Goal: Find specific page/section: Find specific page/section

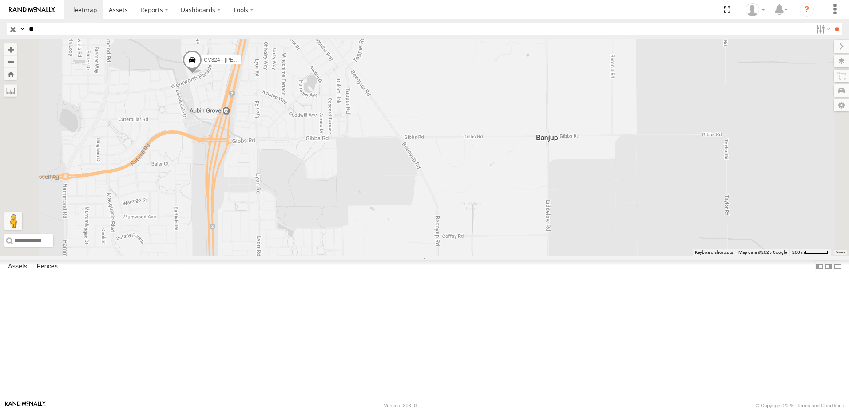
type input "*"
click at [832, 23] on input "**" at bounding box center [837, 29] width 10 height 13
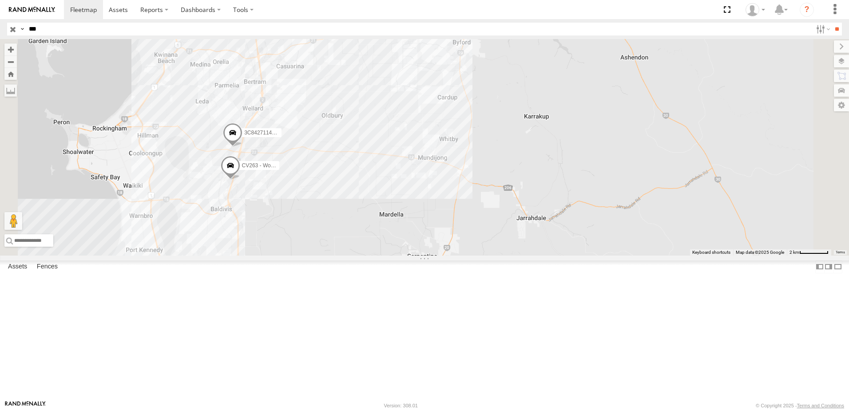
drag, startPoint x: 330, startPoint y: 183, endPoint x: 317, endPoint y: 84, distance: 99.9
click at [317, 84] on div "CV263 - Workshop 3C8427114310" at bounding box center [424, 147] width 849 height 217
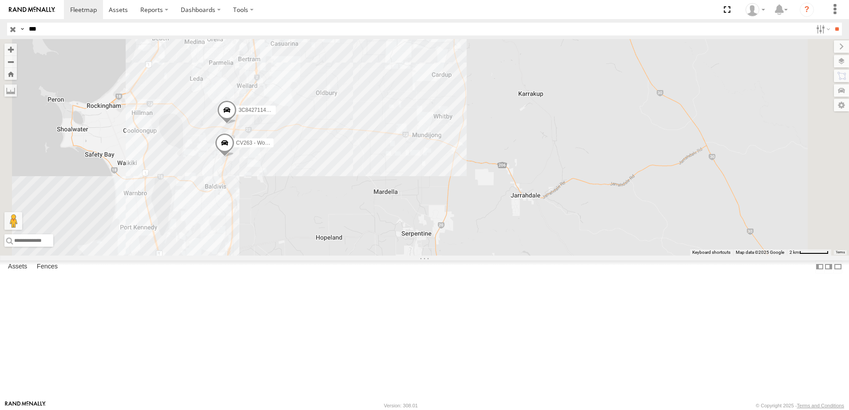
drag, startPoint x: 398, startPoint y: 244, endPoint x: 416, endPoint y: 197, distance: 50.5
click at [414, 198] on div "CV263 - Workshop 3C8427114310" at bounding box center [424, 147] width 849 height 217
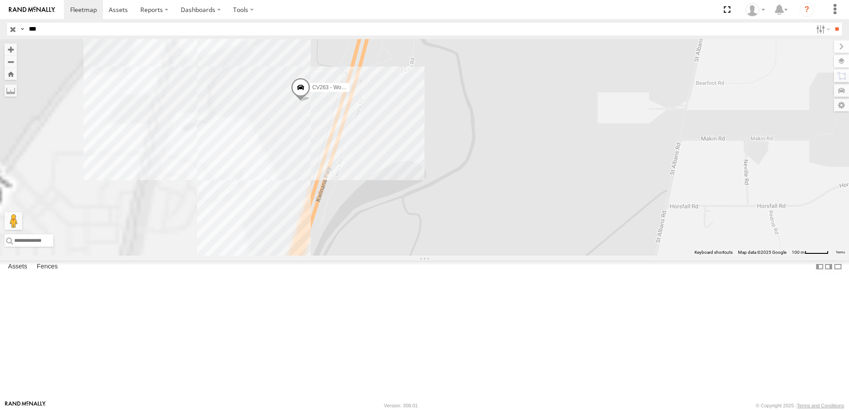
drag, startPoint x: 451, startPoint y: 208, endPoint x: 545, endPoint y: 203, distance: 93.9
click at [545, 203] on div "CV263 - Workshop 3C8427114310" at bounding box center [424, 147] width 849 height 217
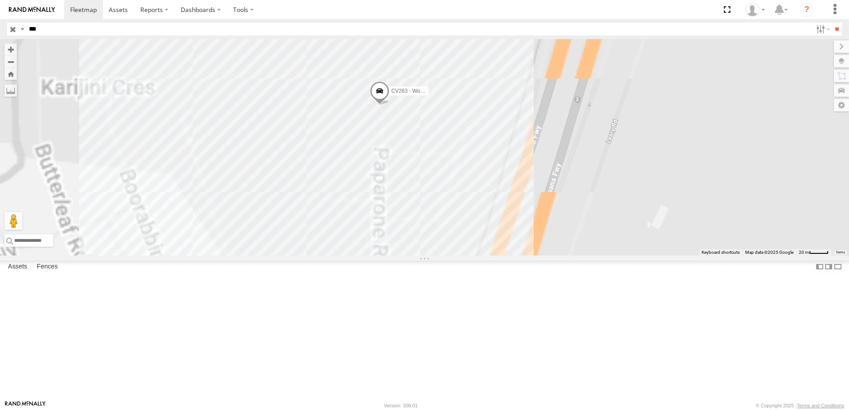
drag, startPoint x: 426, startPoint y: 183, endPoint x: 617, endPoint y: 270, distance: 209.7
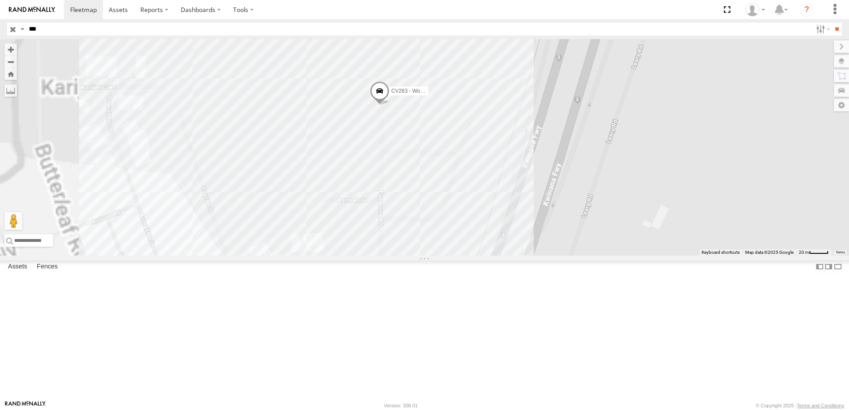
click at [616, 256] on div "CV263 - Workshop 3C8427114310" at bounding box center [424, 147] width 849 height 217
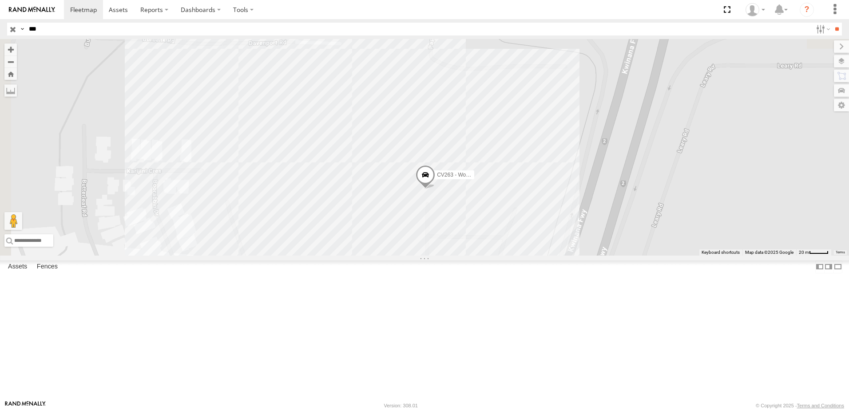
drag, startPoint x: 560, startPoint y: 254, endPoint x: 601, endPoint y: 360, distance: 113.2
click at [601, 256] on div "CV263 - Workshop 3C8427114310" at bounding box center [424, 147] width 849 height 217
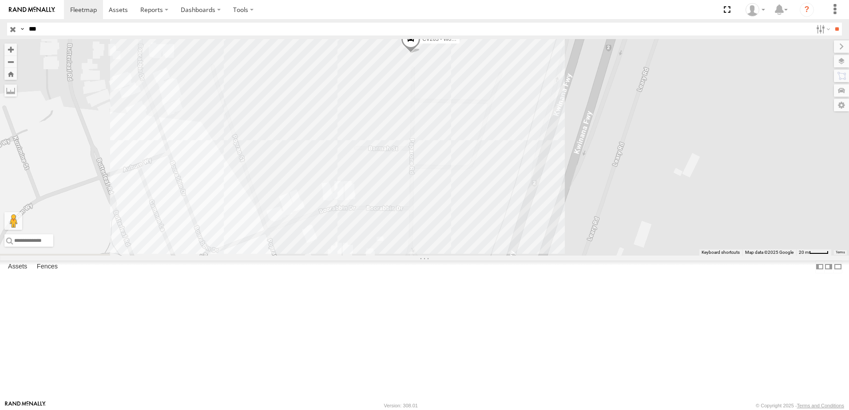
drag, startPoint x: 588, startPoint y: 301, endPoint x: 576, endPoint y: 148, distance: 153.3
click at [576, 149] on div "CV263 - Workshop 3C8427114310" at bounding box center [424, 147] width 849 height 217
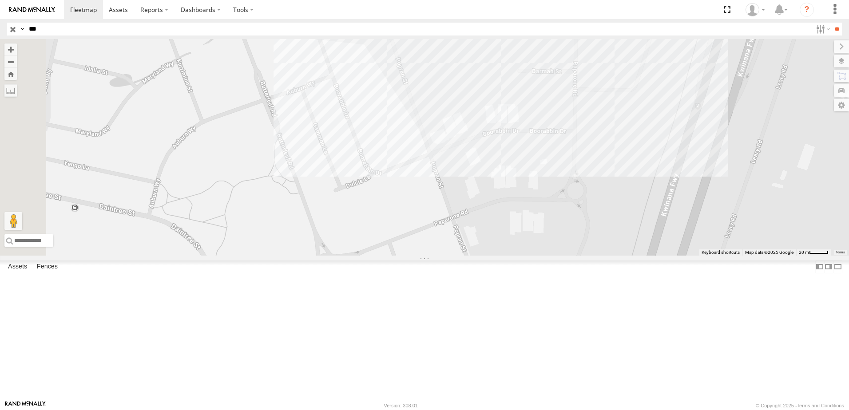
drag, startPoint x: 515, startPoint y: 233, endPoint x: 671, endPoint y: 173, distance: 167.0
click at [671, 173] on div "CV263 - Workshop 3C8427114310" at bounding box center [424, 147] width 849 height 217
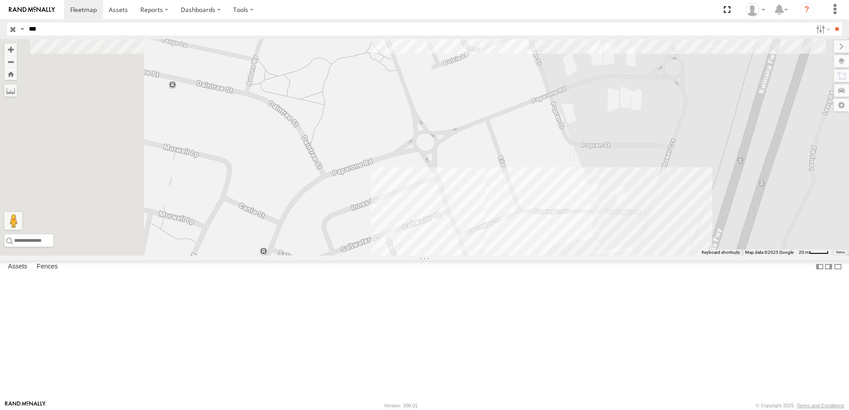
drag, startPoint x: 530, startPoint y: 295, endPoint x: 630, endPoint y: 162, distance: 165.9
click at [630, 163] on div "CV263 - Workshop 3C8427114310" at bounding box center [424, 147] width 849 height 217
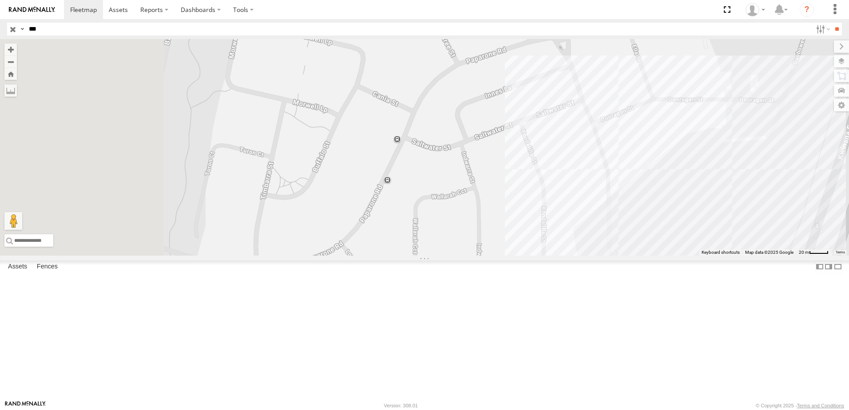
drag, startPoint x: 538, startPoint y: 190, endPoint x: 631, endPoint y: 145, distance: 103.1
click at [631, 145] on div "CV263 - Workshop 3C8427114310" at bounding box center [424, 147] width 849 height 217
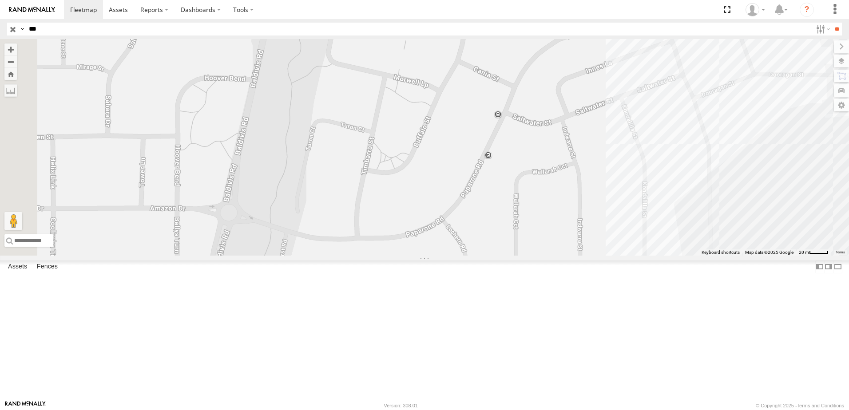
drag, startPoint x: 513, startPoint y: 182, endPoint x: 495, endPoint y: 219, distance: 40.3
click at [500, 216] on div "CV263 - Workshop 3C8427114310" at bounding box center [424, 147] width 849 height 217
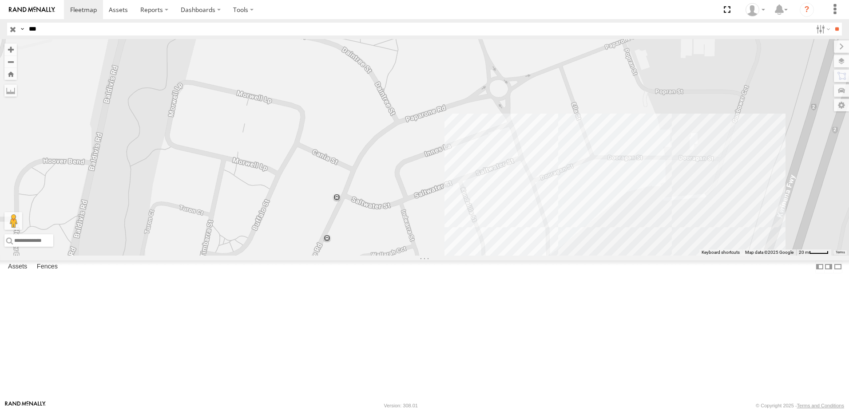
drag, startPoint x: 597, startPoint y: 170, endPoint x: 482, endPoint y: 218, distance: 124.0
click at [483, 218] on div "CV263 - Workshop 3C8427114310" at bounding box center [424, 147] width 849 height 217
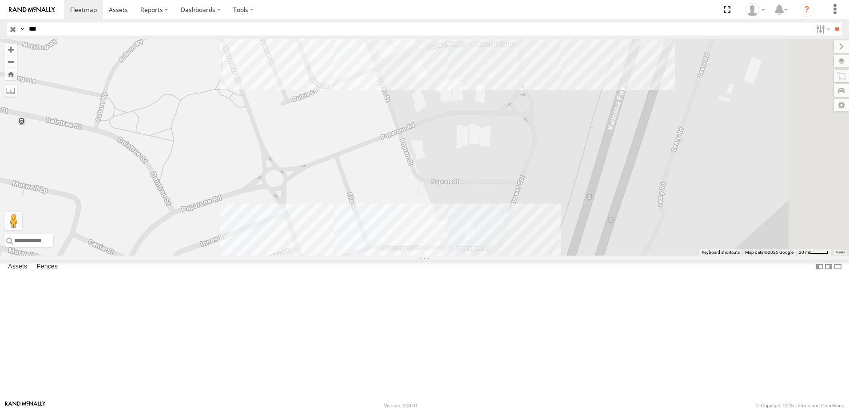
drag, startPoint x: 554, startPoint y: 190, endPoint x: 539, endPoint y: 195, distance: 16.3
click at [539, 195] on div "CV263 - Workshop 3C8427114310" at bounding box center [424, 147] width 849 height 217
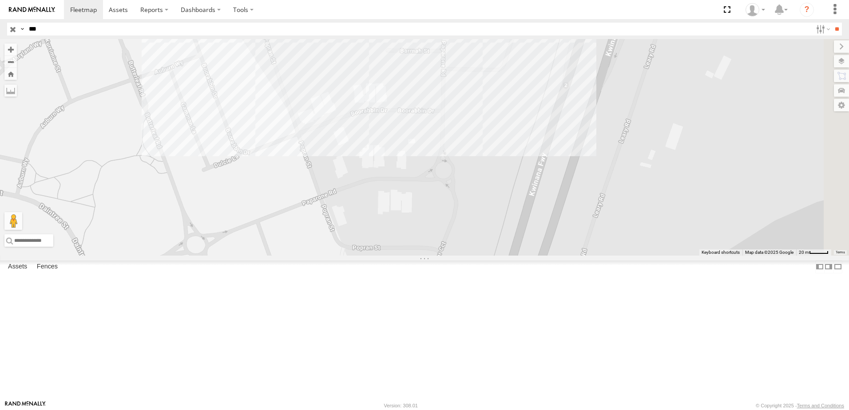
drag, startPoint x: 528, startPoint y: 214, endPoint x: 507, endPoint y: 231, distance: 27.4
click at [507, 231] on div "CV263 - Workshop 3C8427114310" at bounding box center [424, 147] width 849 height 217
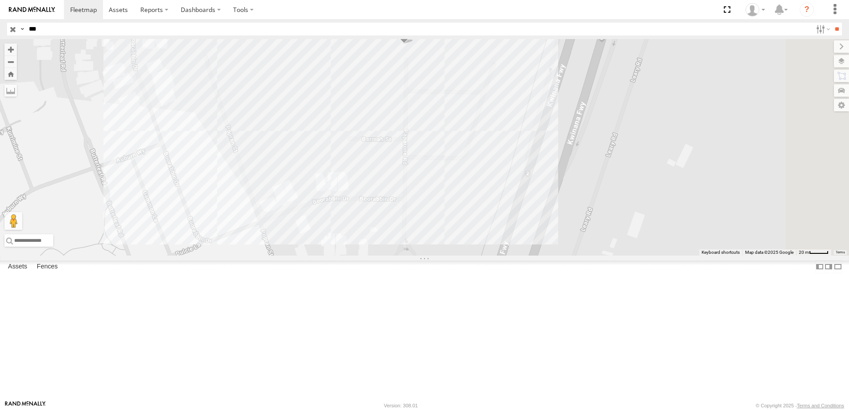
drag, startPoint x: 549, startPoint y: 157, endPoint x: 535, endPoint y: 228, distance: 72.0
click at [535, 228] on div "CV263 - Workshop 3C8427114310" at bounding box center [424, 147] width 849 height 217
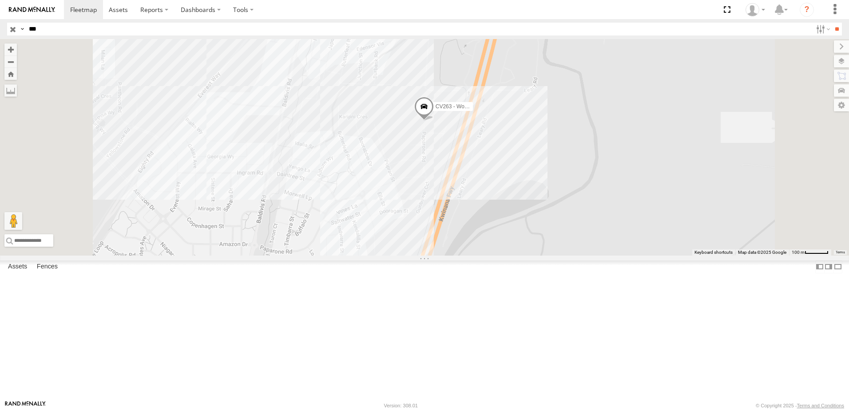
click at [434, 121] on span at bounding box center [424, 109] width 20 height 24
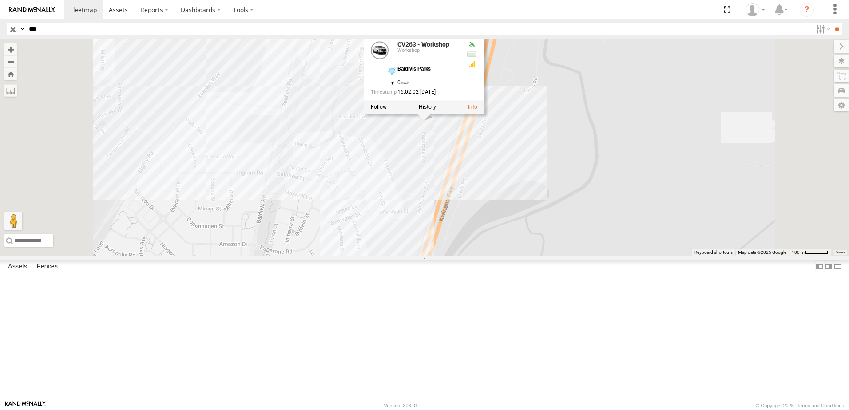
click at [485, 114] on div at bounding box center [424, 107] width 121 height 13
click at [552, 225] on div "CV263 - Workshop 3C8427114310 CV263 - Workshop Workshop Baldivis Parks -32.3117…" at bounding box center [424, 147] width 849 height 217
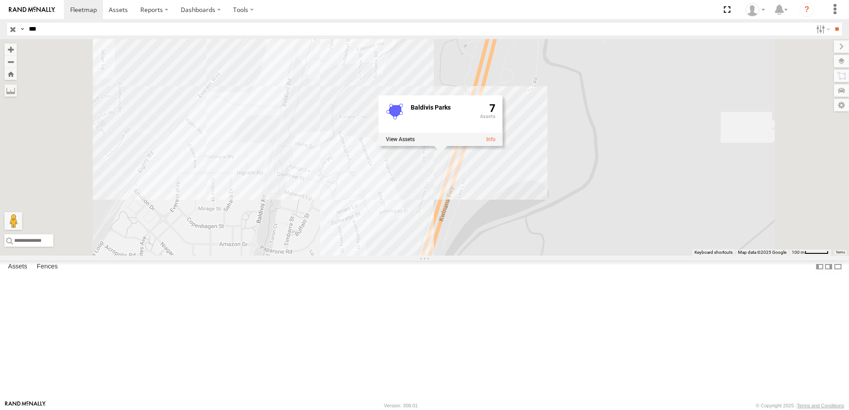
click at [532, 250] on div "CV263 - Workshop 3C8427114310 Baldivis Parks 7" at bounding box center [424, 147] width 849 height 217
click at [217, 35] on input "***" at bounding box center [418, 29] width 787 height 13
type input "*"
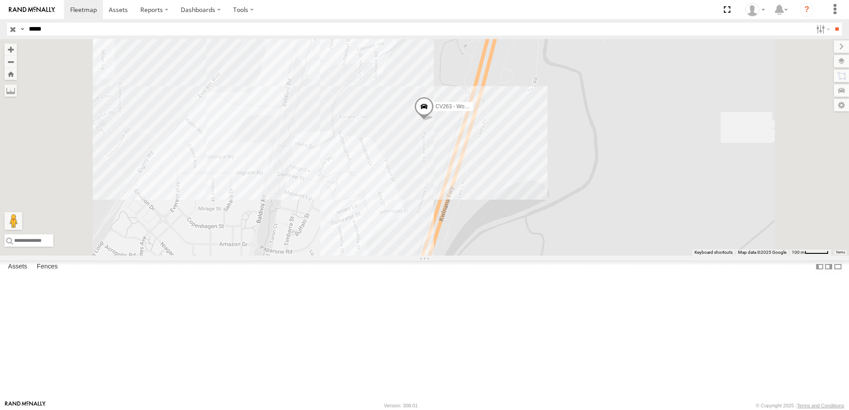
click at [832, 23] on input "**" at bounding box center [837, 29] width 10 height 13
click at [0, 0] on div "Dozer" at bounding box center [0, 0] width 0 height 0
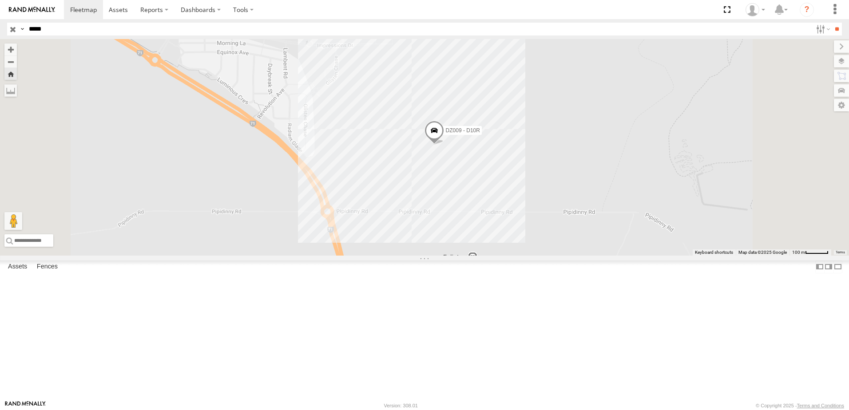
click at [57, 25] on input "*****" at bounding box center [418, 29] width 787 height 13
type input "*"
type input "***"
click at [841, 27] on input "**" at bounding box center [837, 29] width 10 height 13
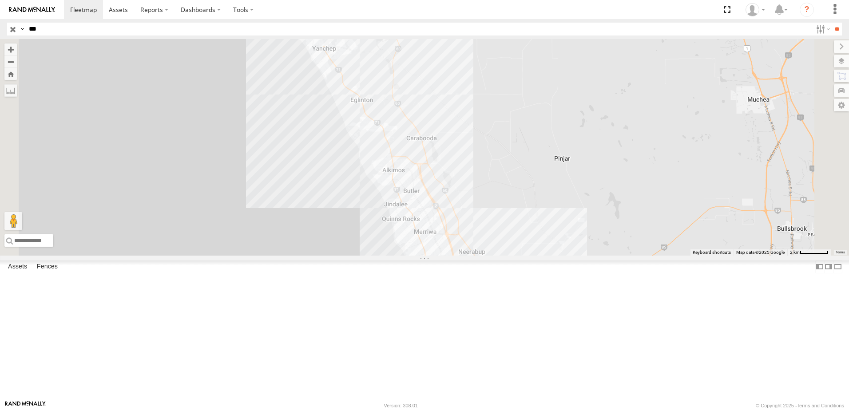
drag, startPoint x: 505, startPoint y: 250, endPoint x: 463, endPoint y: 124, distance: 132.7
click at [465, 127] on div at bounding box center [424, 147] width 849 height 217
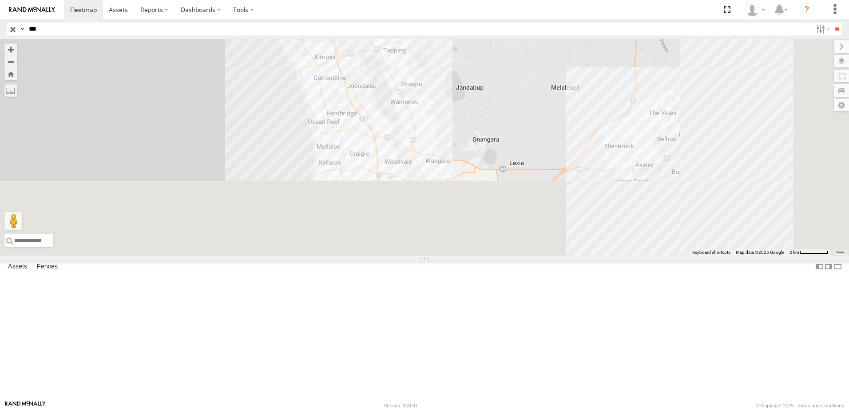
drag, startPoint x: 514, startPoint y: 206, endPoint x: 411, endPoint y: 16, distance: 216.0
click at [410, 23] on body at bounding box center [424, 205] width 849 height 410
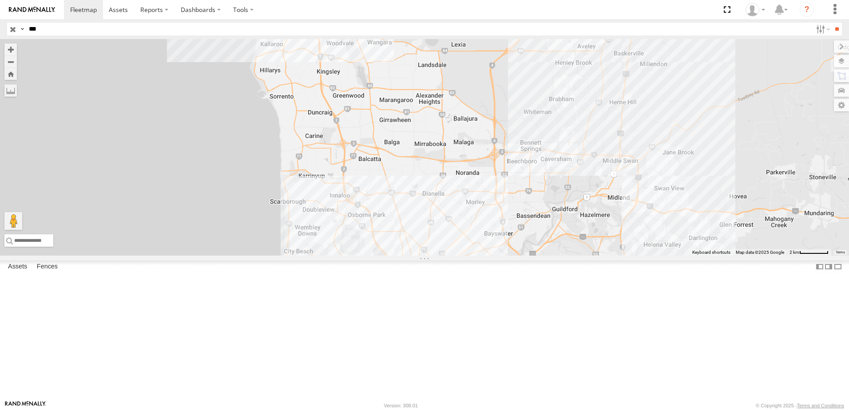
drag, startPoint x: 451, startPoint y: 163, endPoint x: 477, endPoint y: 68, distance: 98.8
click at [475, 76] on div at bounding box center [424, 147] width 849 height 217
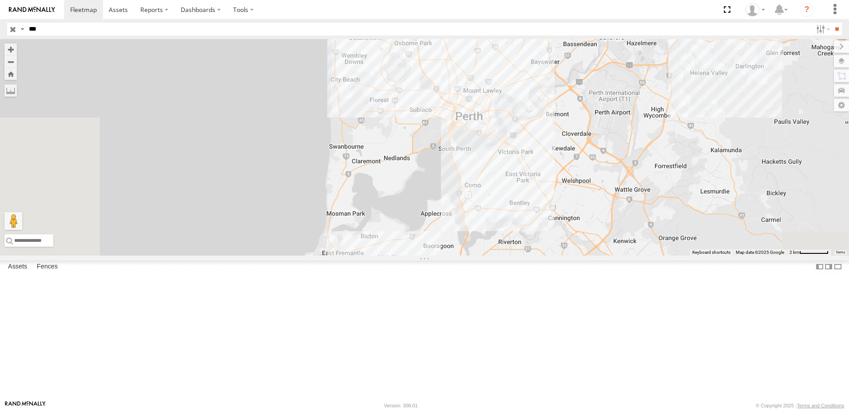
drag, startPoint x: 441, startPoint y: 124, endPoint x: 438, endPoint y: 99, distance: 25.5
click at [438, 111] on div at bounding box center [424, 147] width 849 height 217
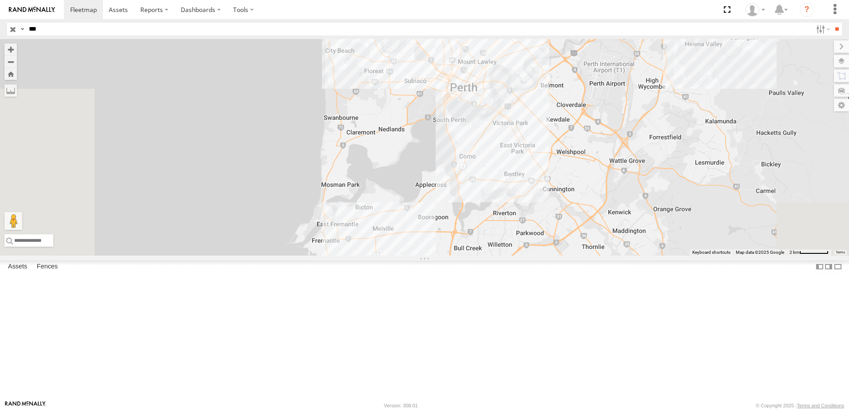
drag, startPoint x: 451, startPoint y: 215, endPoint x: 438, endPoint y: 68, distance: 148.1
click at [439, 92] on div at bounding box center [424, 147] width 849 height 217
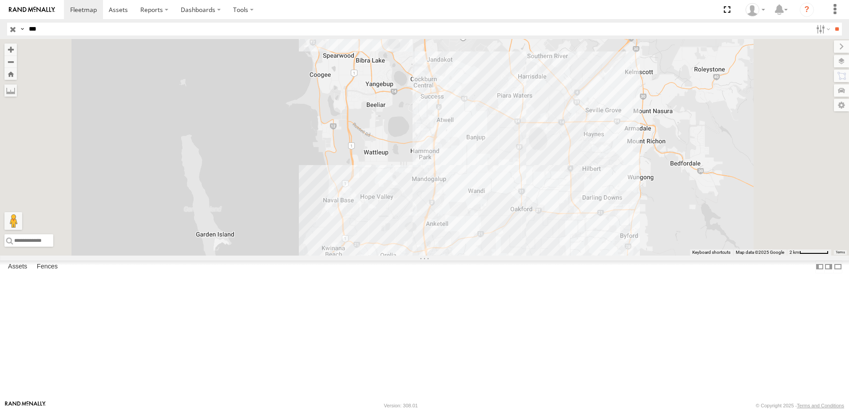
drag, startPoint x: 441, startPoint y: 194, endPoint x: 438, endPoint y: 94, distance: 100.0
click at [438, 94] on div at bounding box center [424, 147] width 849 height 217
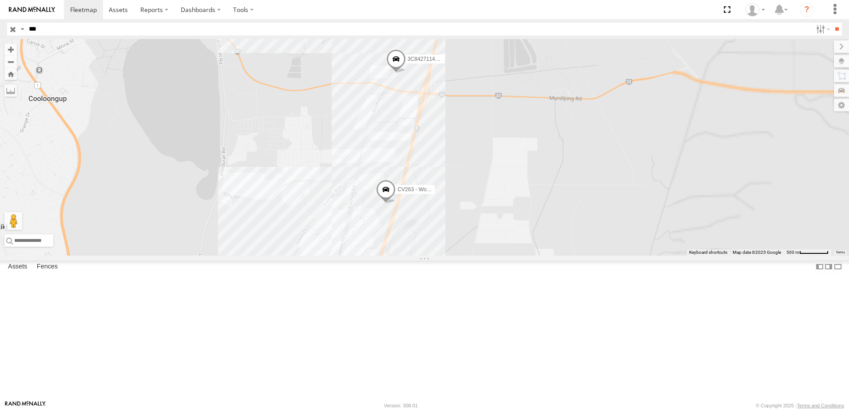
drag, startPoint x: 557, startPoint y: 235, endPoint x: 497, endPoint y: 148, distance: 105.1
click at [499, 138] on div "3C8427114310 CV263 - Workshop" at bounding box center [424, 147] width 849 height 217
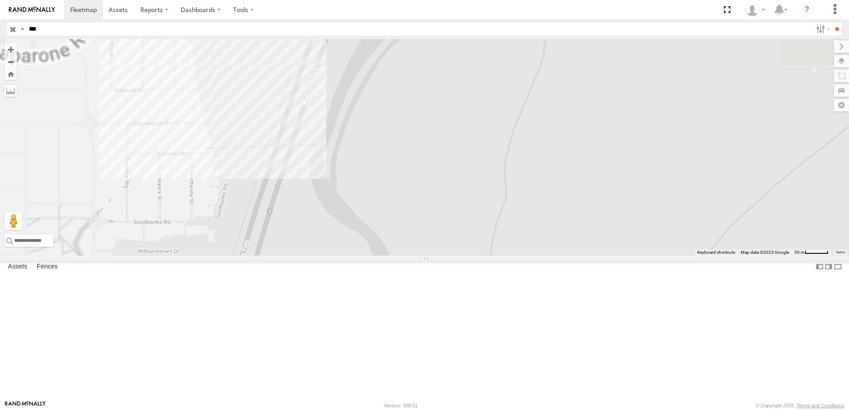
drag, startPoint x: 390, startPoint y: 88, endPoint x: 470, endPoint y: 294, distance: 220.7
click at [470, 256] on div "3C8427114310 CV263 - Workshop" at bounding box center [424, 147] width 849 height 217
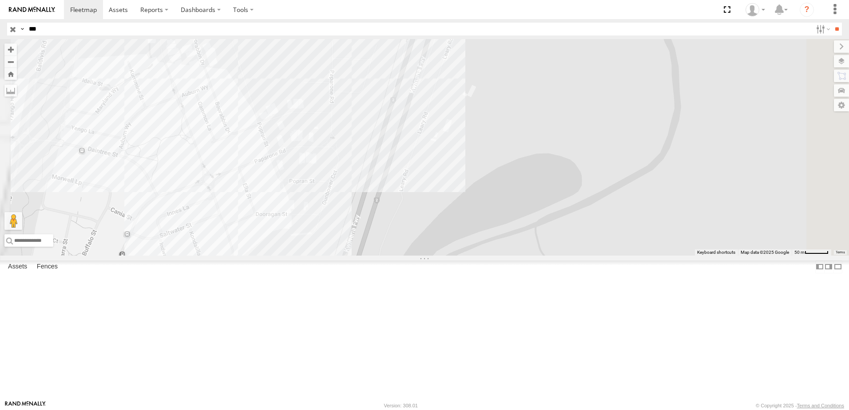
drag, startPoint x: 441, startPoint y: 186, endPoint x: 446, endPoint y: 362, distance: 175.5
click at [447, 256] on div "3C8427114310 CV263 - Workshop" at bounding box center [424, 147] width 849 height 217
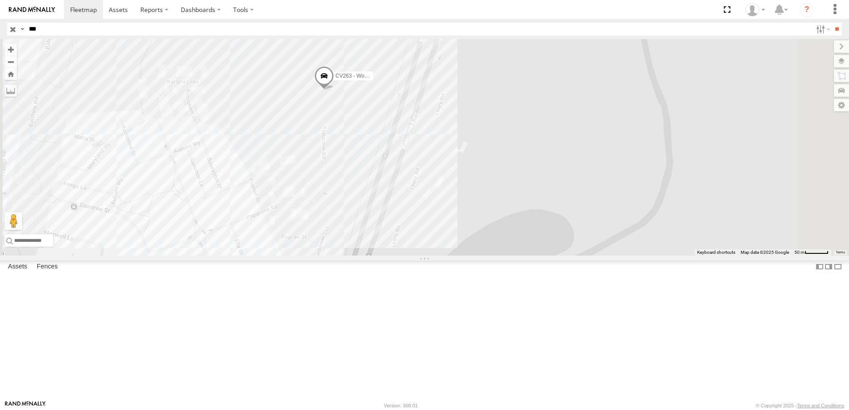
drag, startPoint x: 444, startPoint y: 275, endPoint x: 430, endPoint y: 334, distance: 61.2
click at [430, 256] on div "3C8427114310 CV263 - Workshop" at bounding box center [424, 147] width 849 height 217
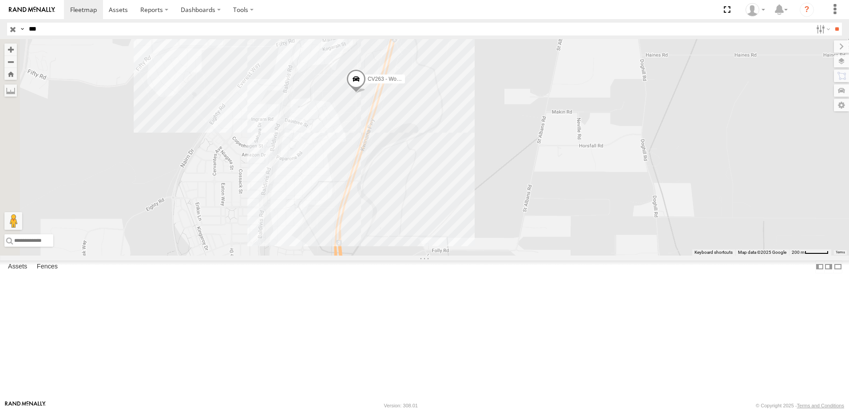
drag, startPoint x: 408, startPoint y: 223, endPoint x: 539, endPoint y: 195, distance: 133.9
click at [539, 195] on div "3C8427114310 CV263 - Workshop" at bounding box center [424, 147] width 849 height 217
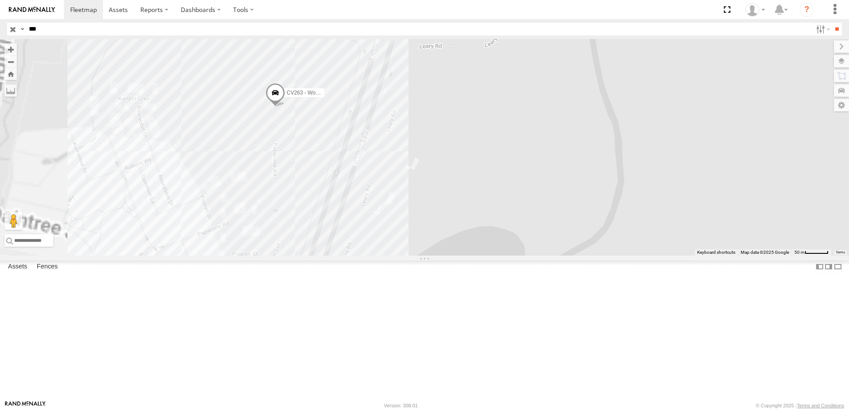
drag, startPoint x: 470, startPoint y: 154, endPoint x: 587, endPoint y: 253, distance: 154.1
click at [587, 253] on div "3C8427114310 CV263 - Workshop" at bounding box center [424, 147] width 849 height 217
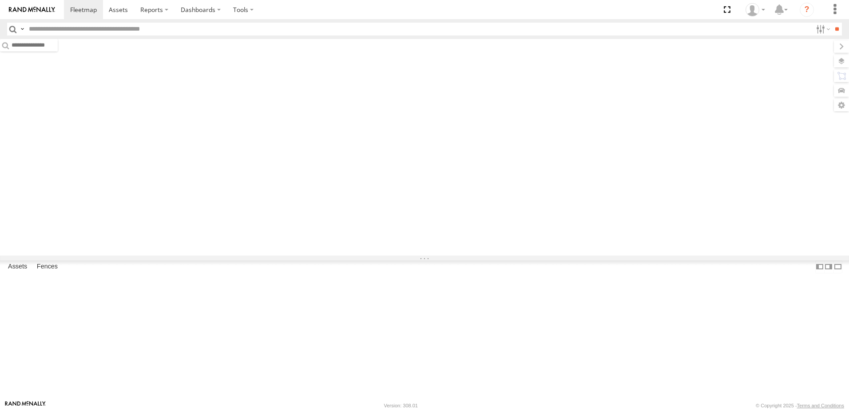
type input "***"
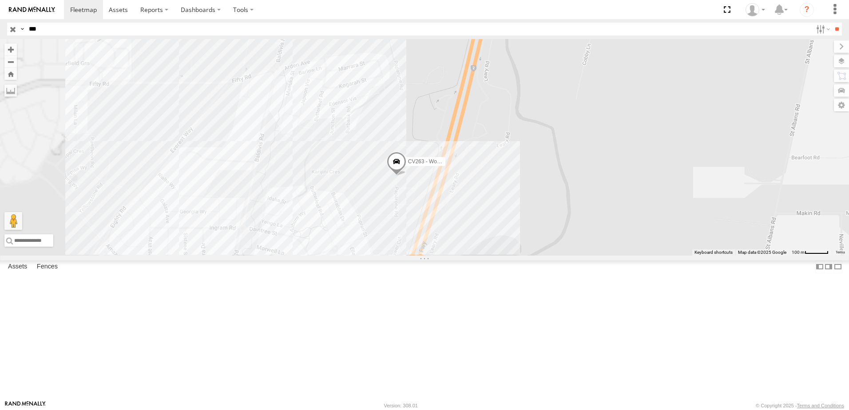
drag, startPoint x: 474, startPoint y: 303, endPoint x: 534, endPoint y: 151, distance: 163.3
click at [539, 164] on div "CV263 - Workshop 3C8427114310" at bounding box center [424, 147] width 849 height 217
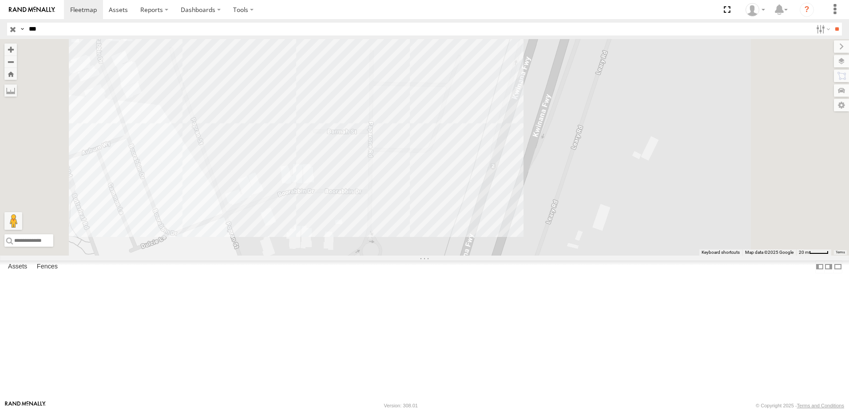
drag, startPoint x: 525, startPoint y: 165, endPoint x: 512, endPoint y: 203, distance: 40.5
click at [512, 203] on div "CV263 - Workshop 3C8427114310" at bounding box center [424, 147] width 849 height 217
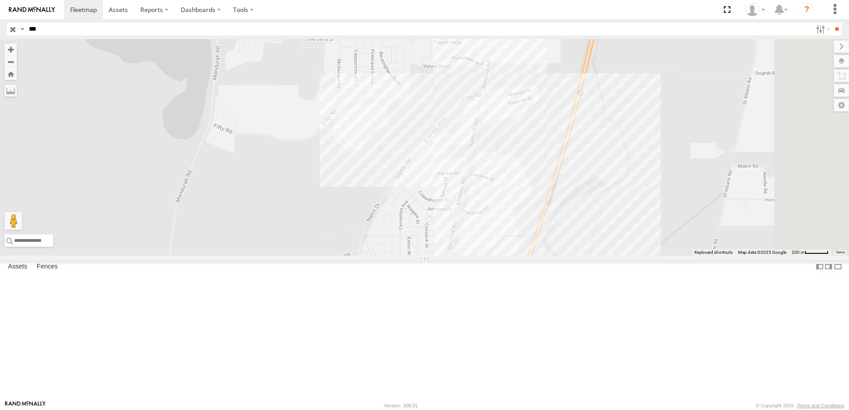
drag, startPoint x: 710, startPoint y: 305, endPoint x: 670, endPoint y: 226, distance: 88.2
click at [670, 227] on div at bounding box center [424, 147] width 849 height 217
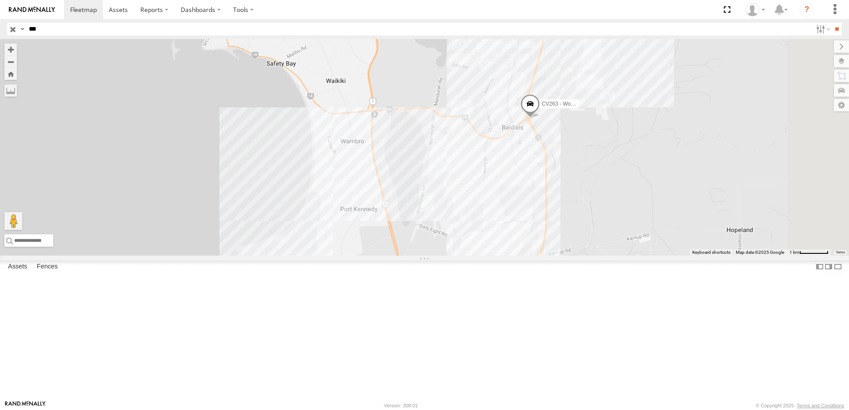
drag, startPoint x: 690, startPoint y: 284, endPoint x: 671, endPoint y: 216, distance: 70.7
click at [671, 216] on div "CV263 - Workshop 3C8427114310" at bounding box center [424, 147] width 849 height 217
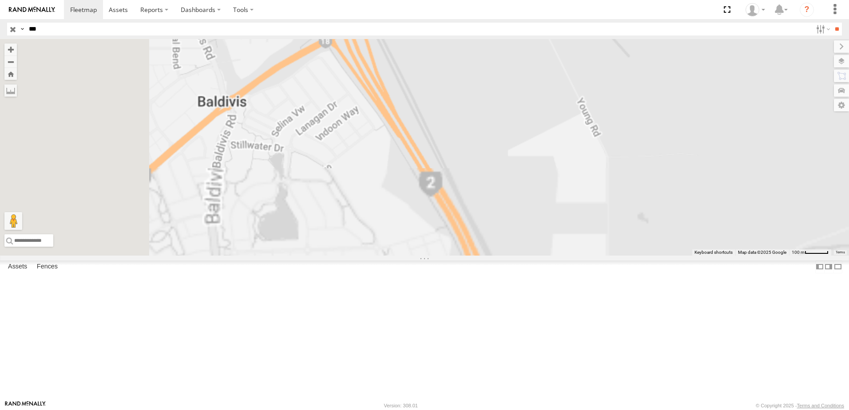
drag, startPoint x: 557, startPoint y: 128, endPoint x: 649, endPoint y: 358, distance: 246.8
click at [649, 256] on div "CV263 - Workshop 3C8427114310" at bounding box center [424, 147] width 849 height 217
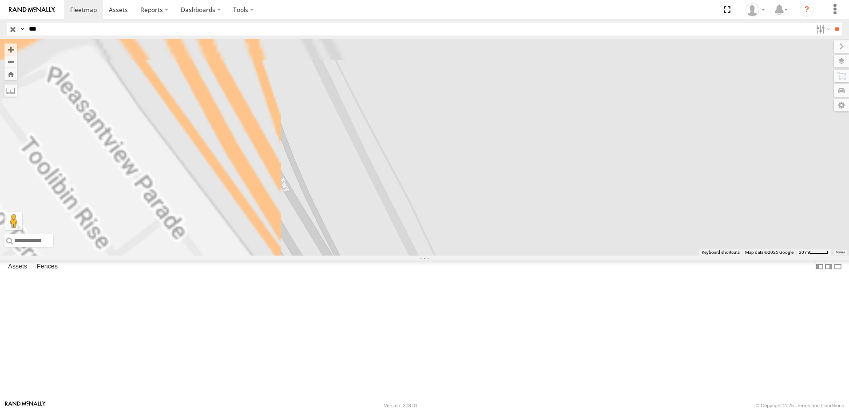
drag, startPoint x: 520, startPoint y: 221, endPoint x: 696, endPoint y: 402, distance: 251.9
click at [696, 402] on body at bounding box center [424, 205] width 849 height 410
